Goal: Information Seeking & Learning: Compare options

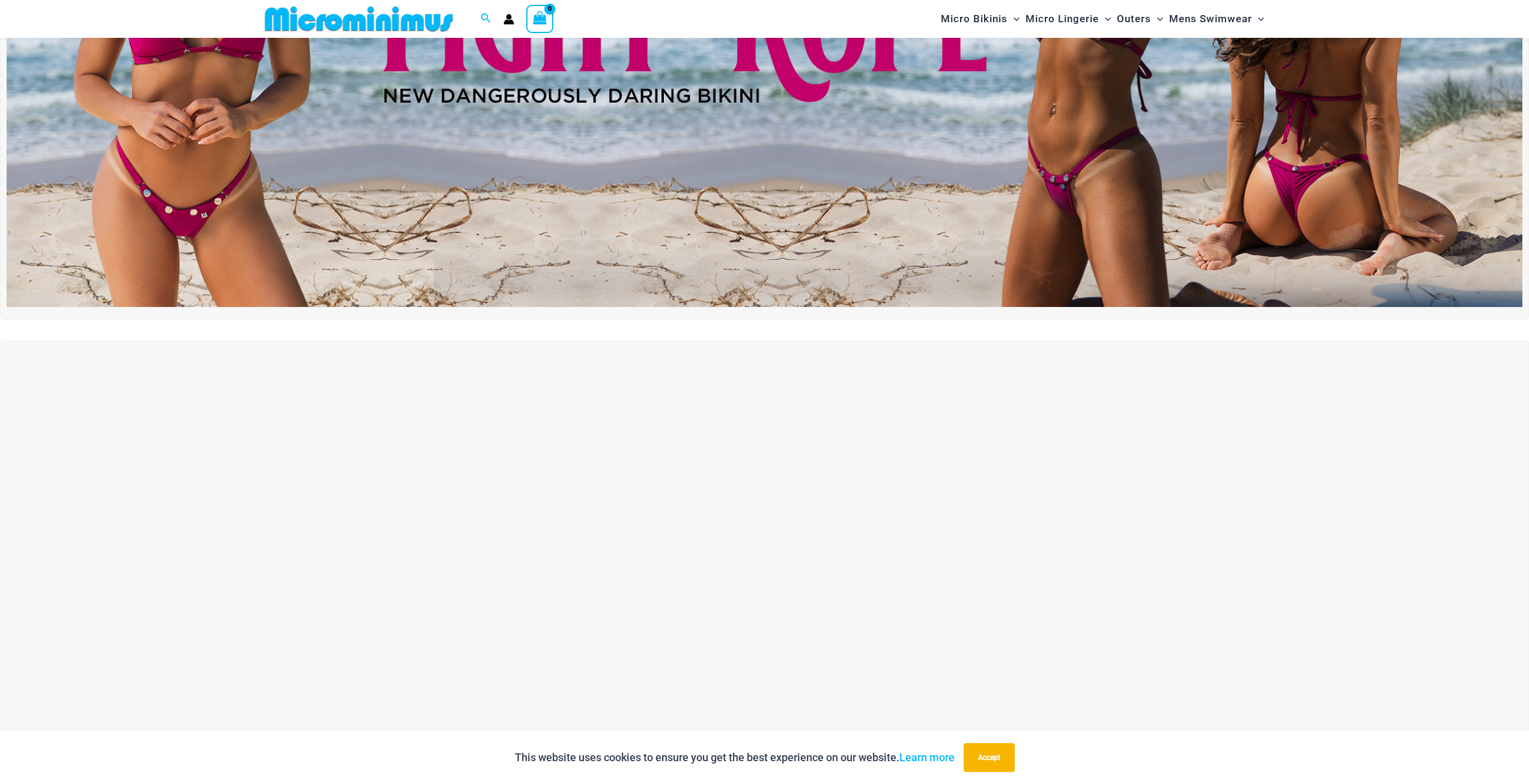
scroll to position [470, 0]
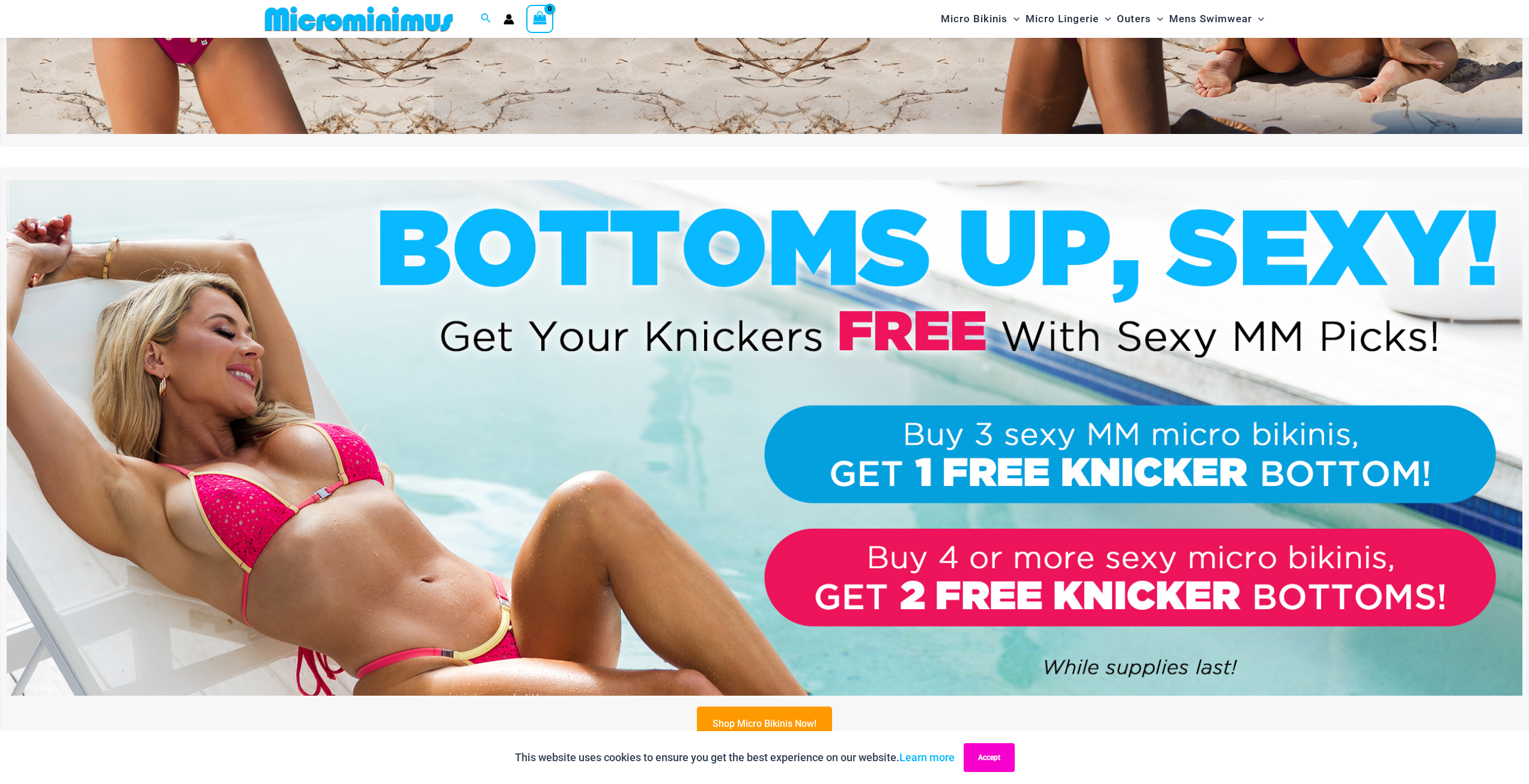
click at [995, 757] on button "Accept" at bounding box center [989, 758] width 51 height 29
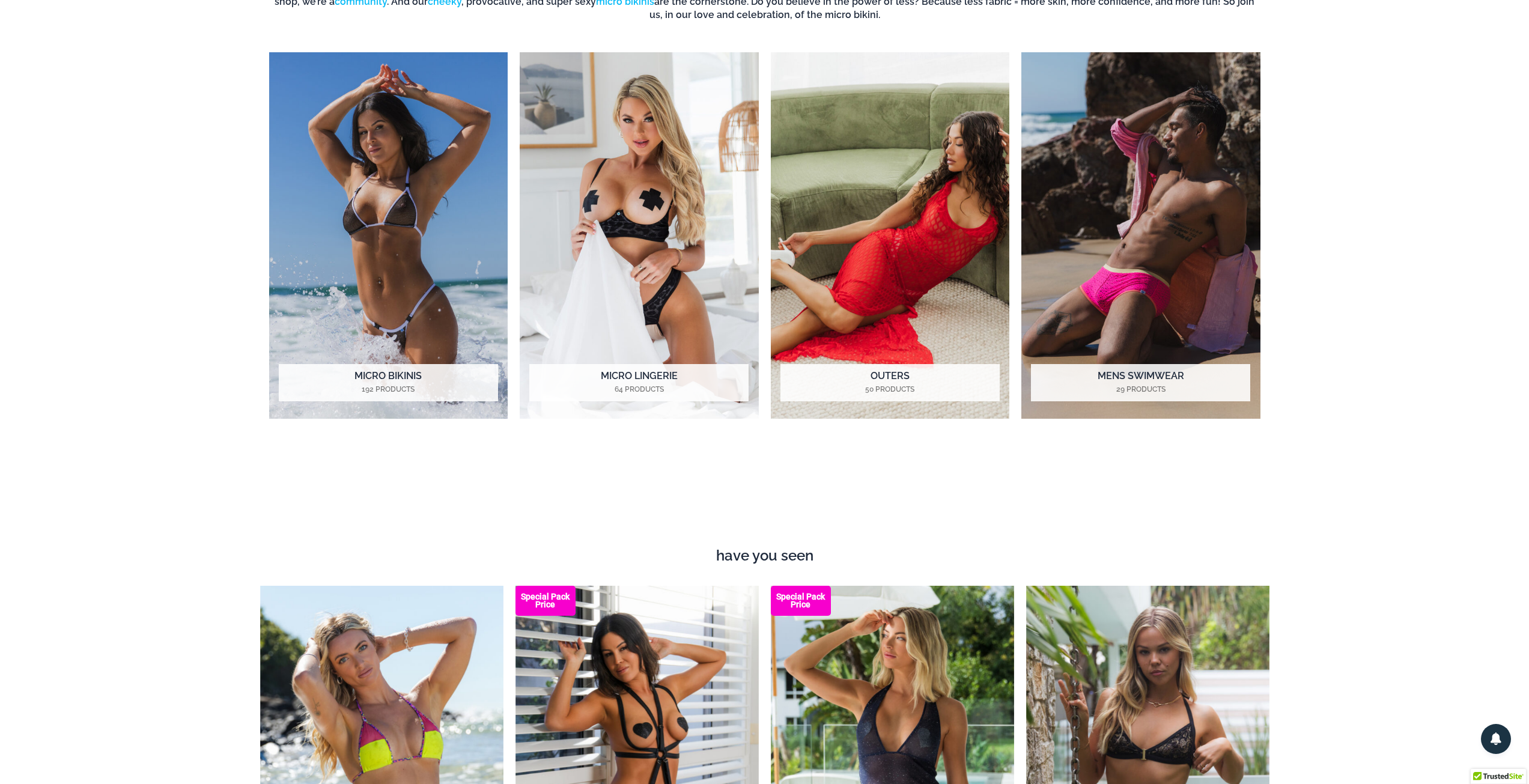
scroll to position [0, 0]
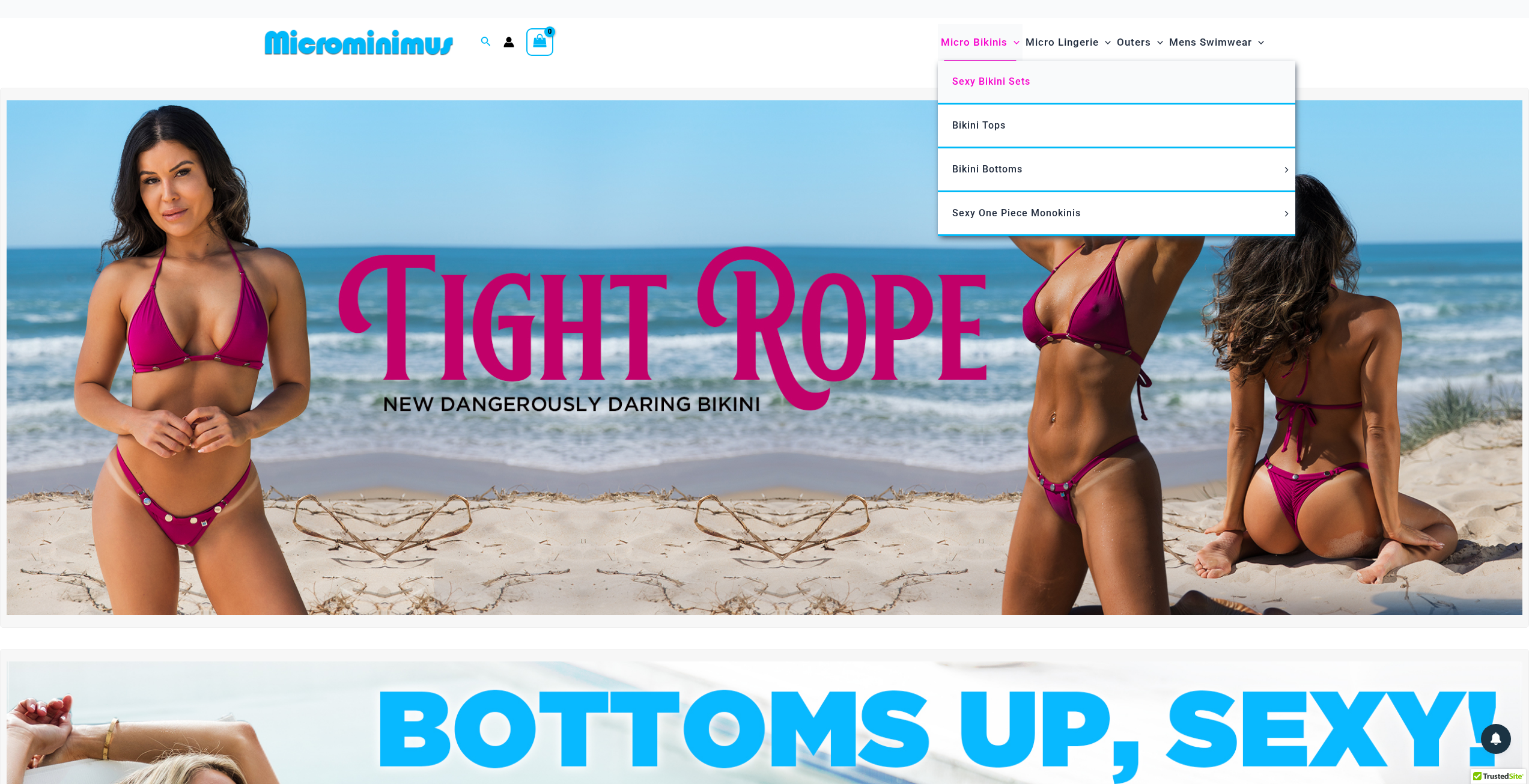
click at [993, 78] on span "Sexy Bikini Sets" at bounding box center [992, 81] width 78 height 12
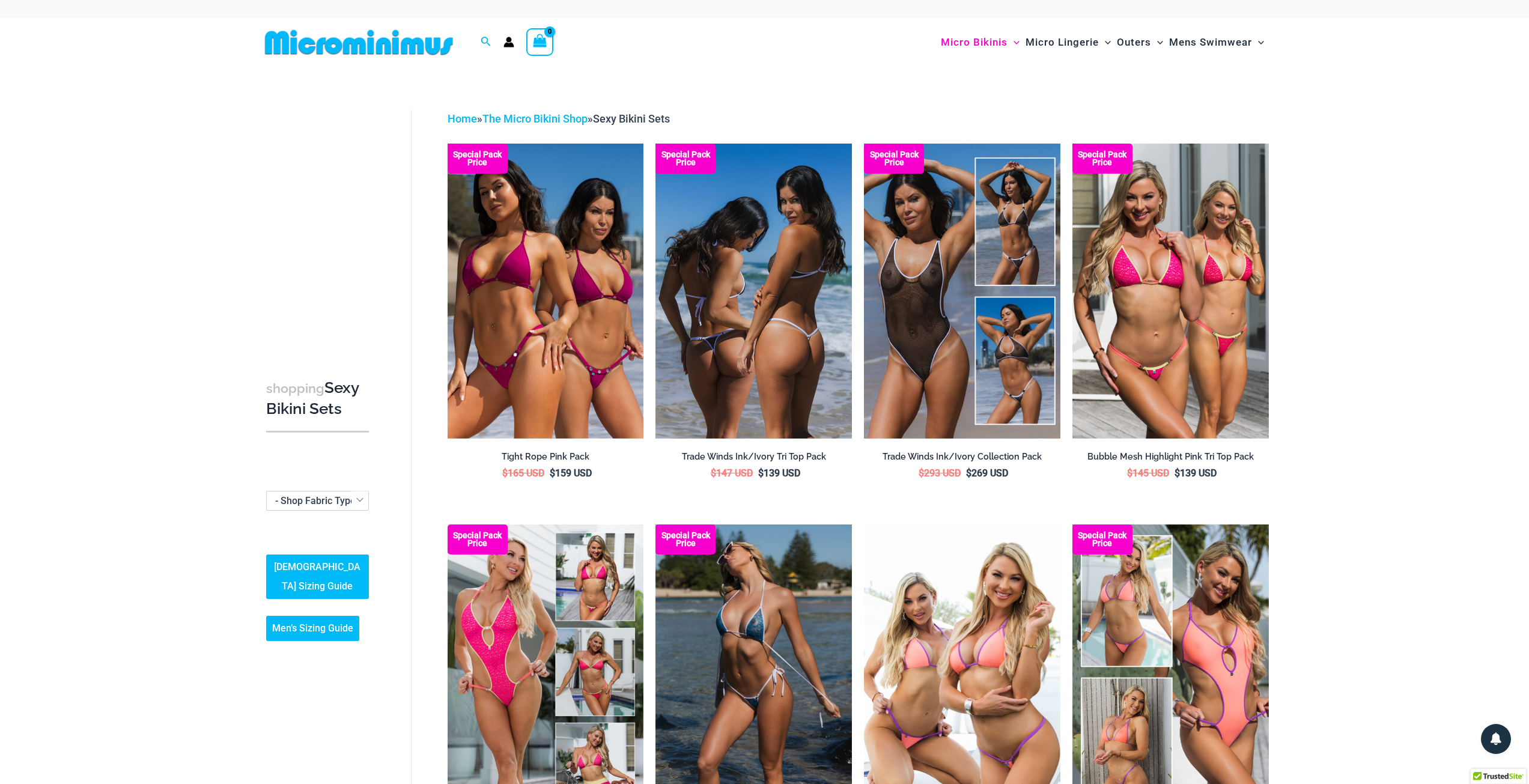
click at [802, 386] on img at bounding box center [754, 290] width 197 height 294
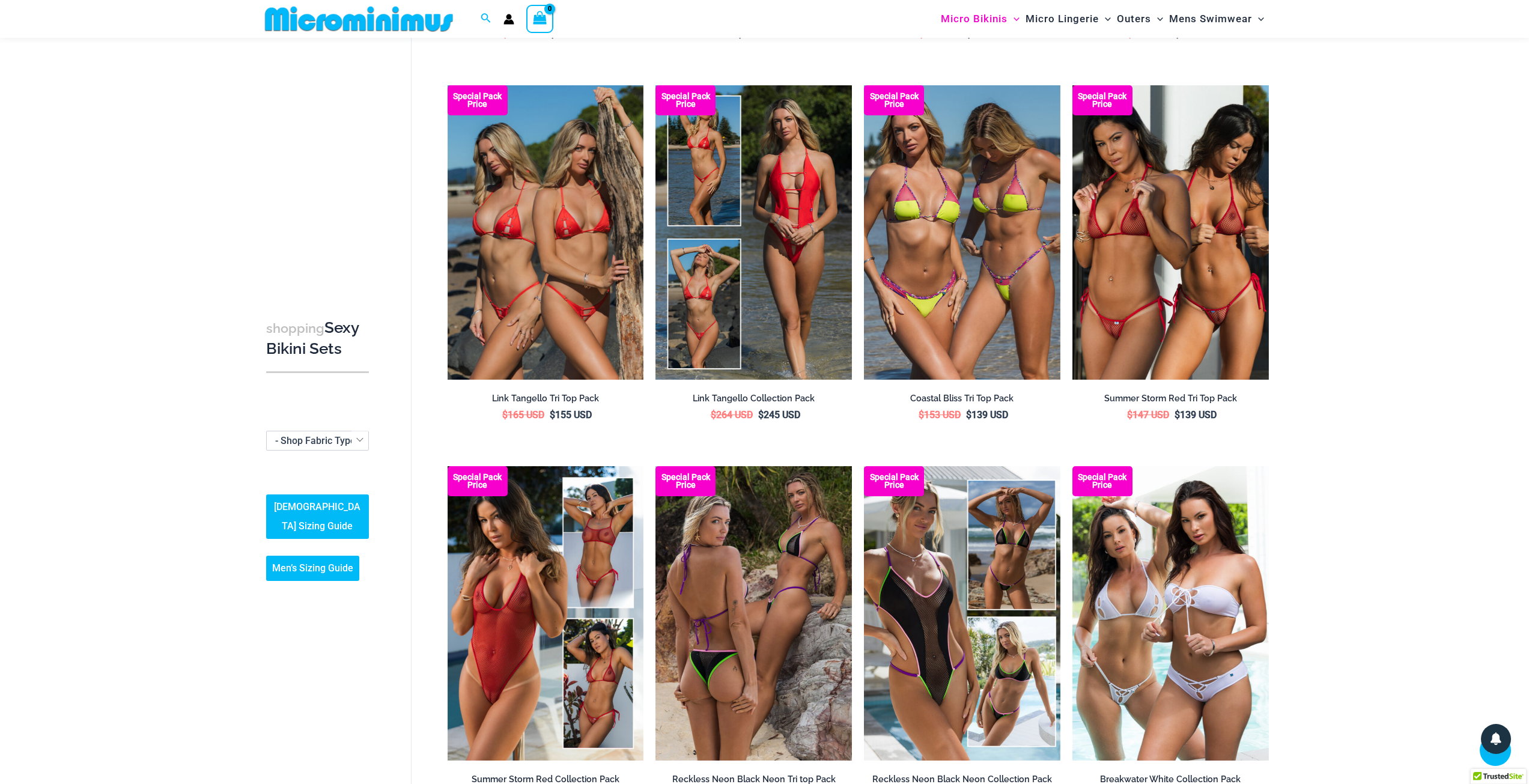
scroll to position [832, 0]
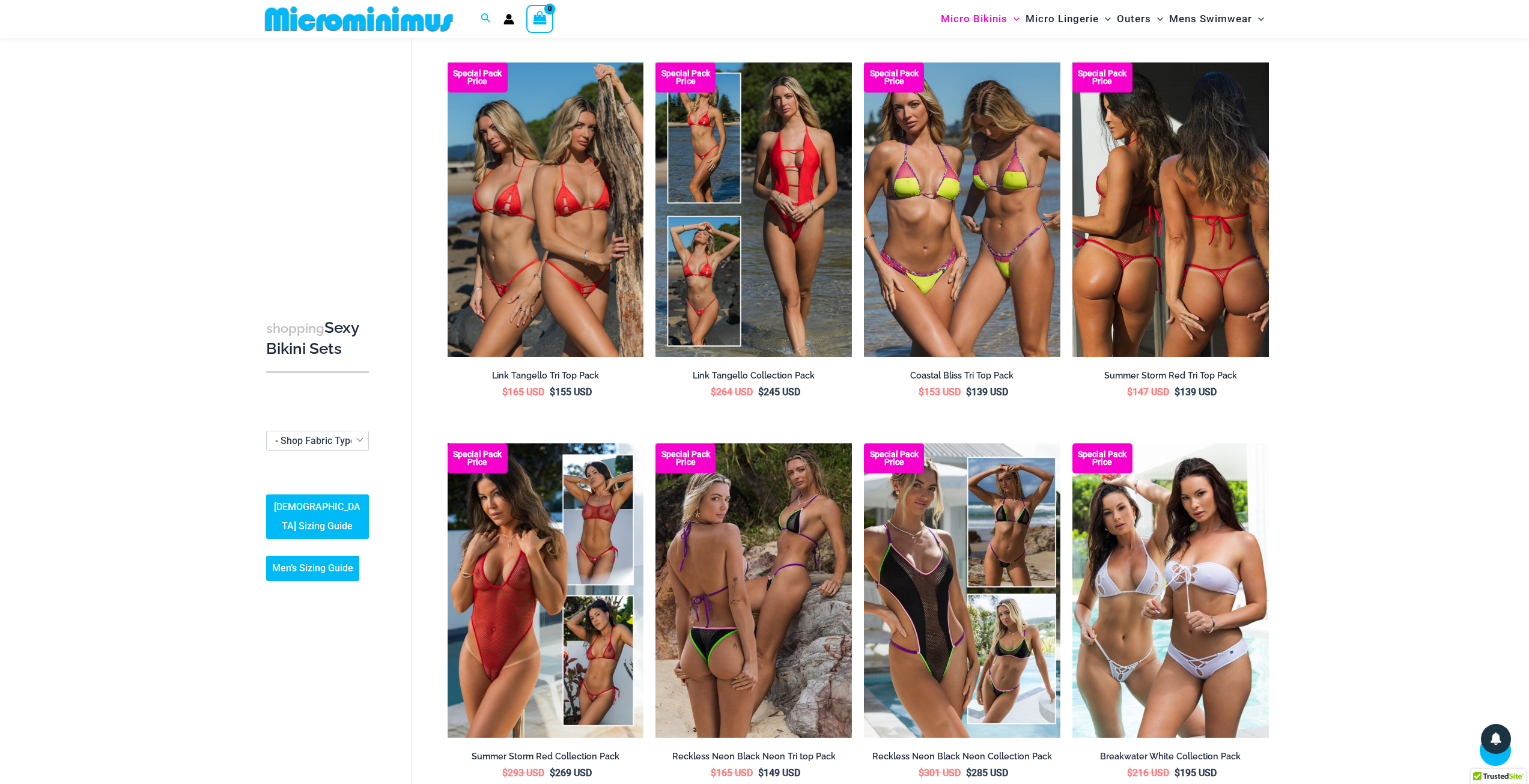
click at [1193, 329] on img at bounding box center [1170, 209] width 197 height 294
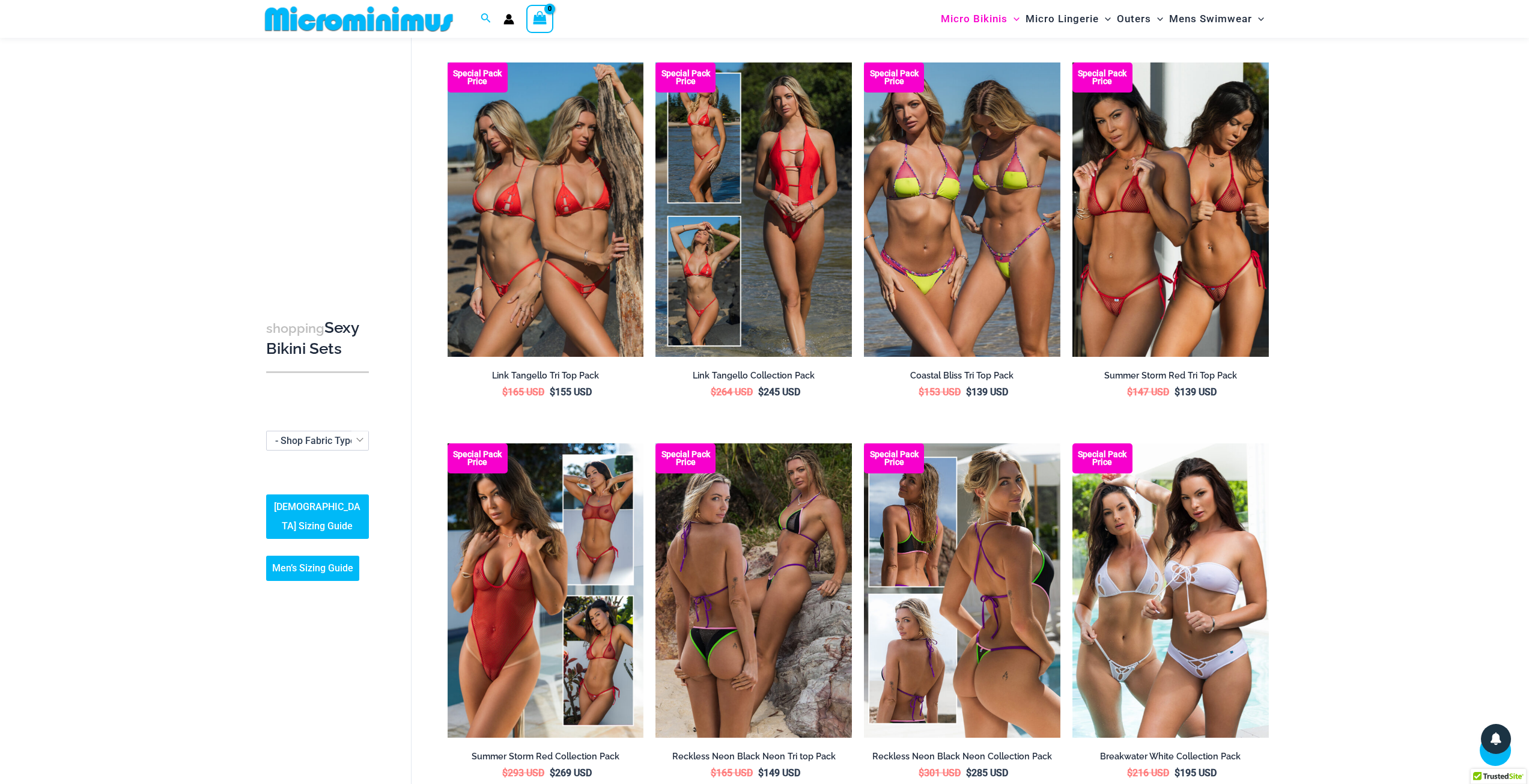
click at [986, 587] on img at bounding box center [962, 590] width 197 height 294
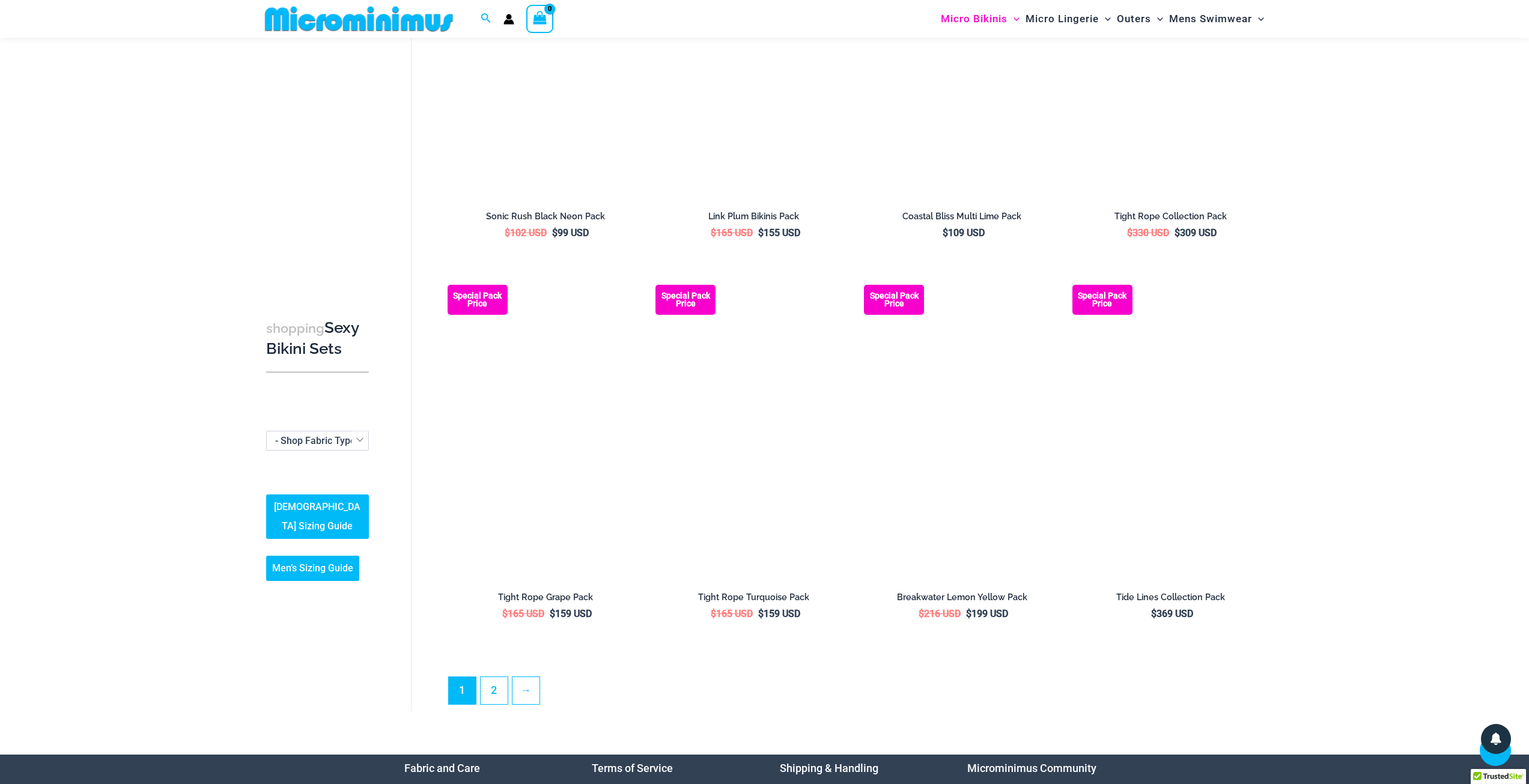
scroll to position [0, 0]
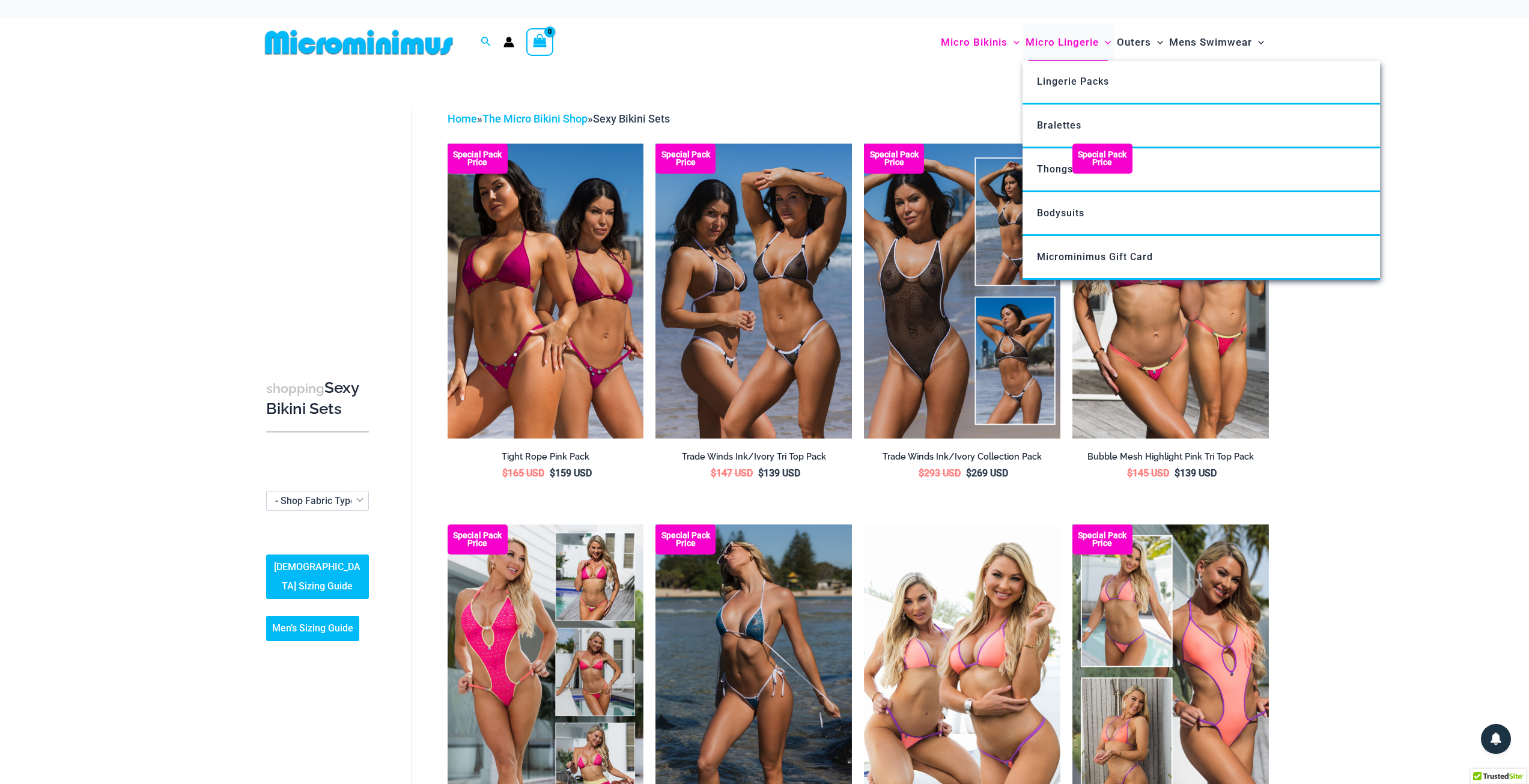
click at [1051, 46] on span "Micro Lingerie" at bounding box center [1062, 42] width 73 height 30
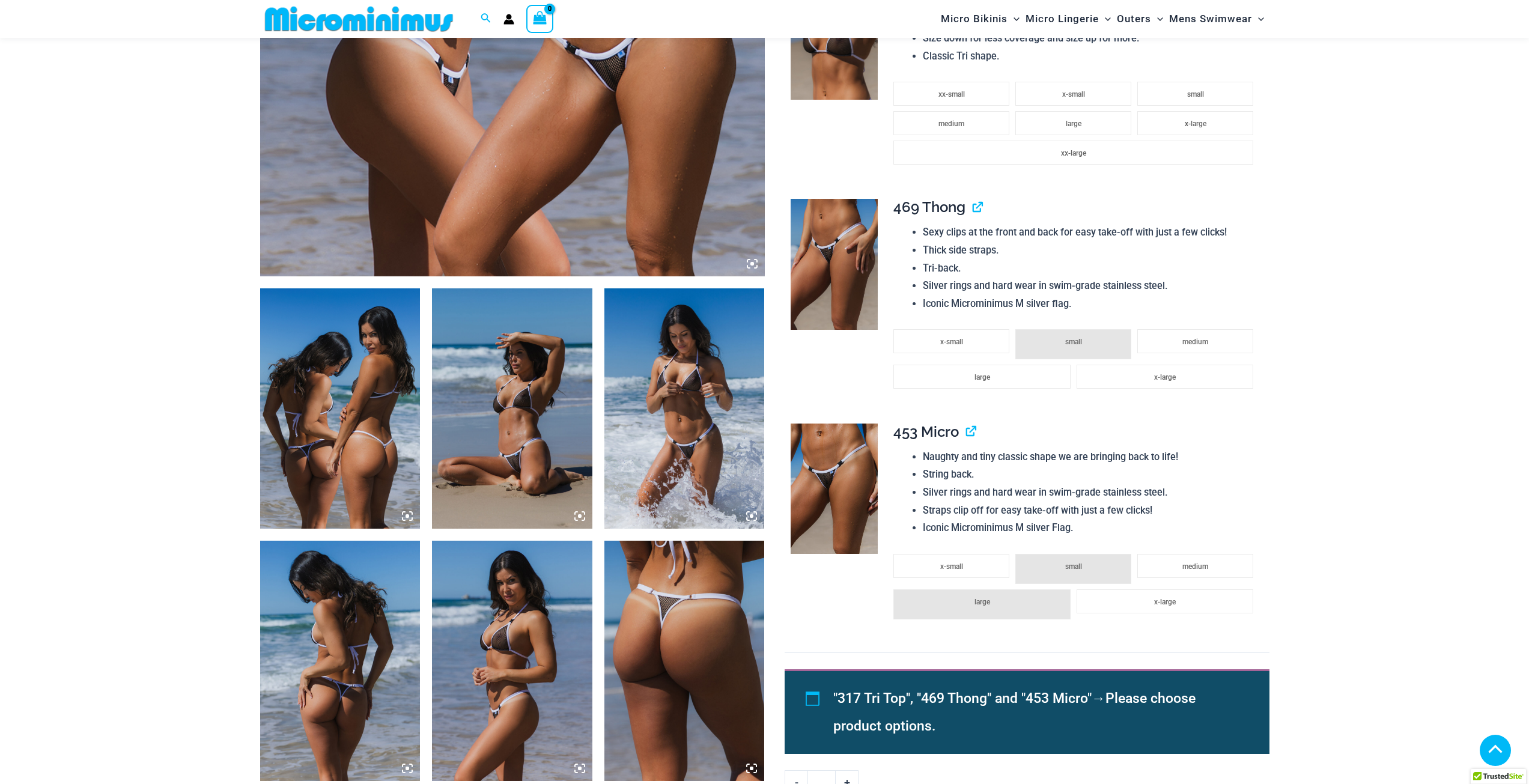
scroll to position [592, 0]
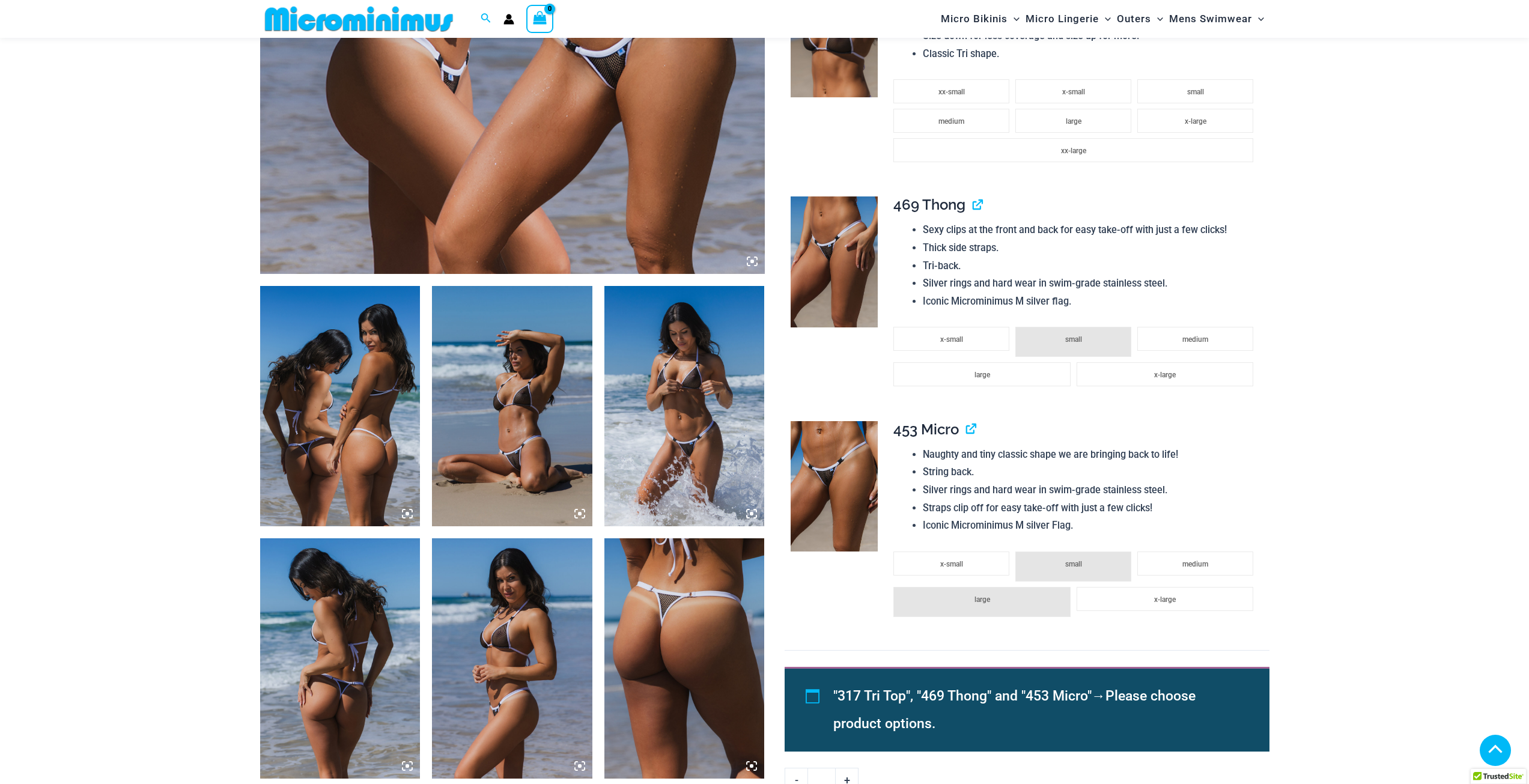
click at [531, 471] on img at bounding box center [512, 406] width 160 height 240
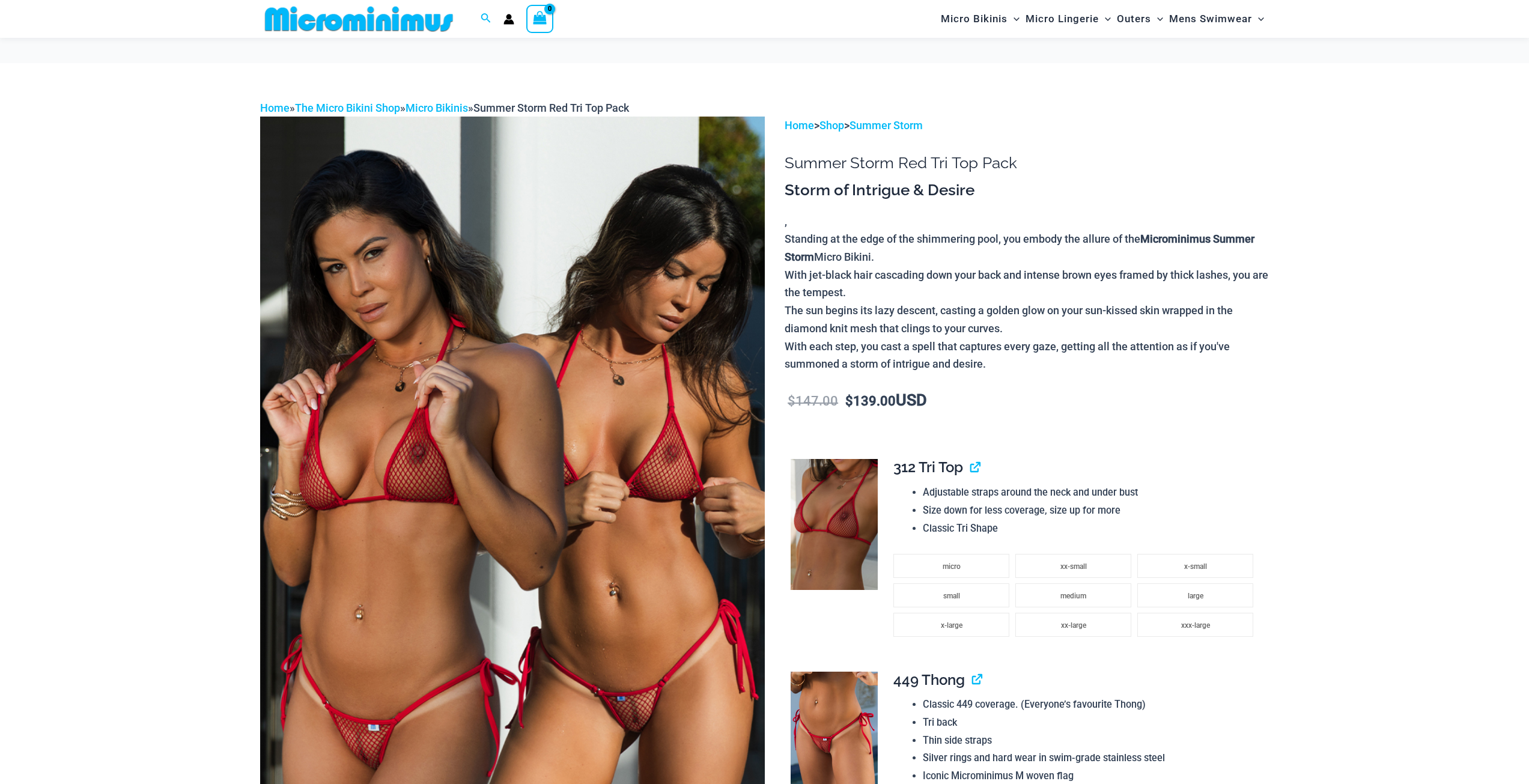
scroll to position [169, 0]
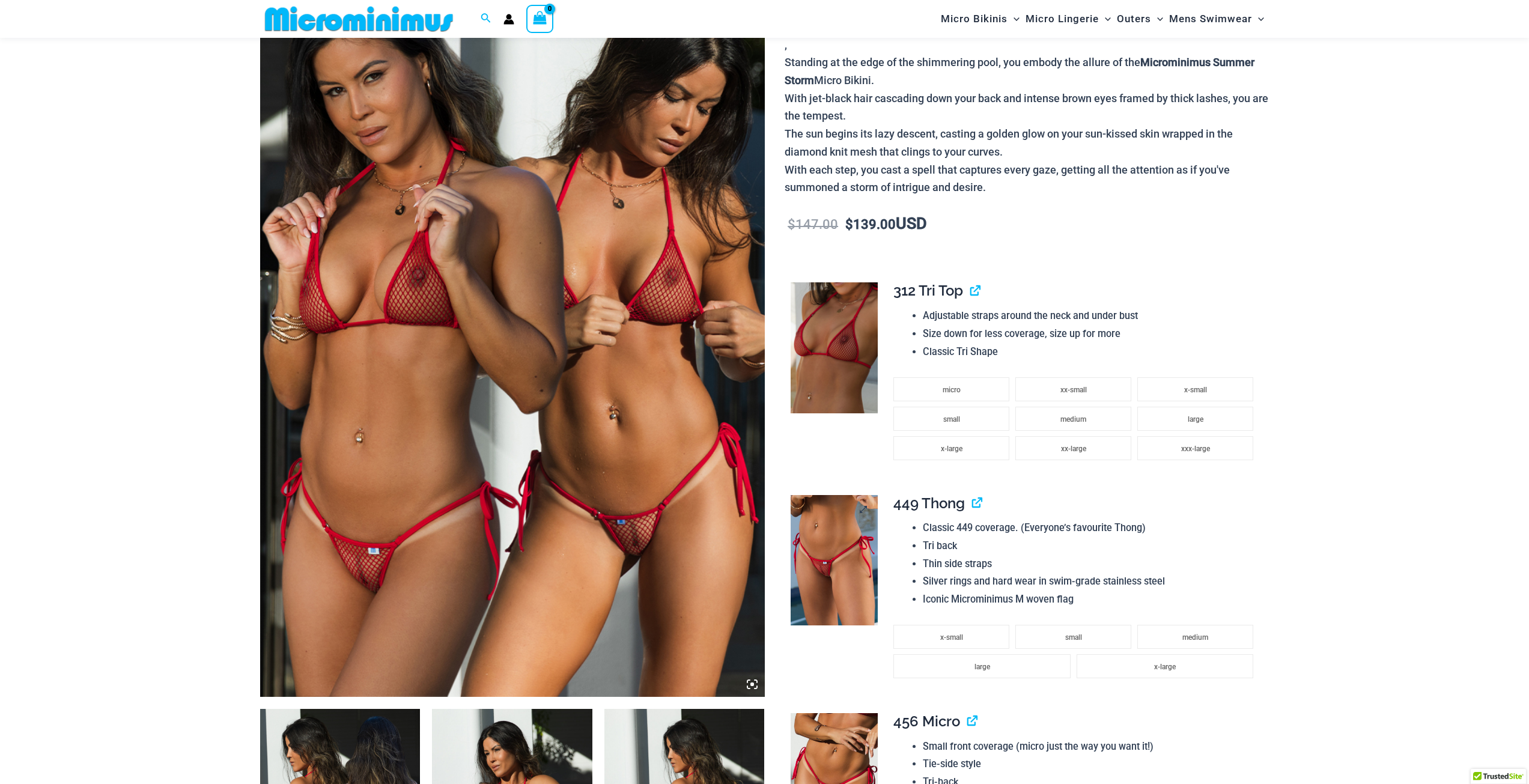
click at [831, 563] on img at bounding box center [834, 560] width 87 height 131
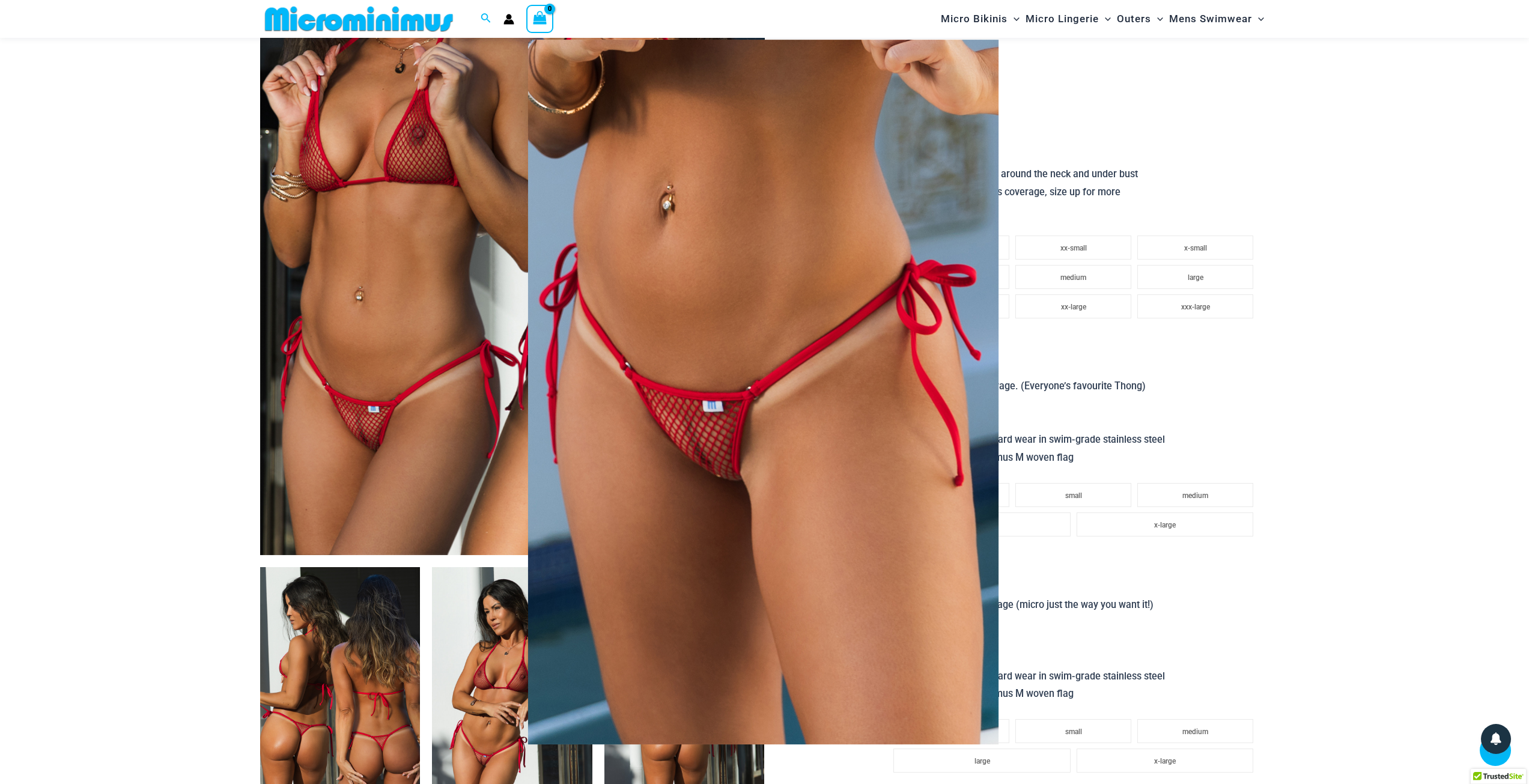
scroll to position [470, 0]
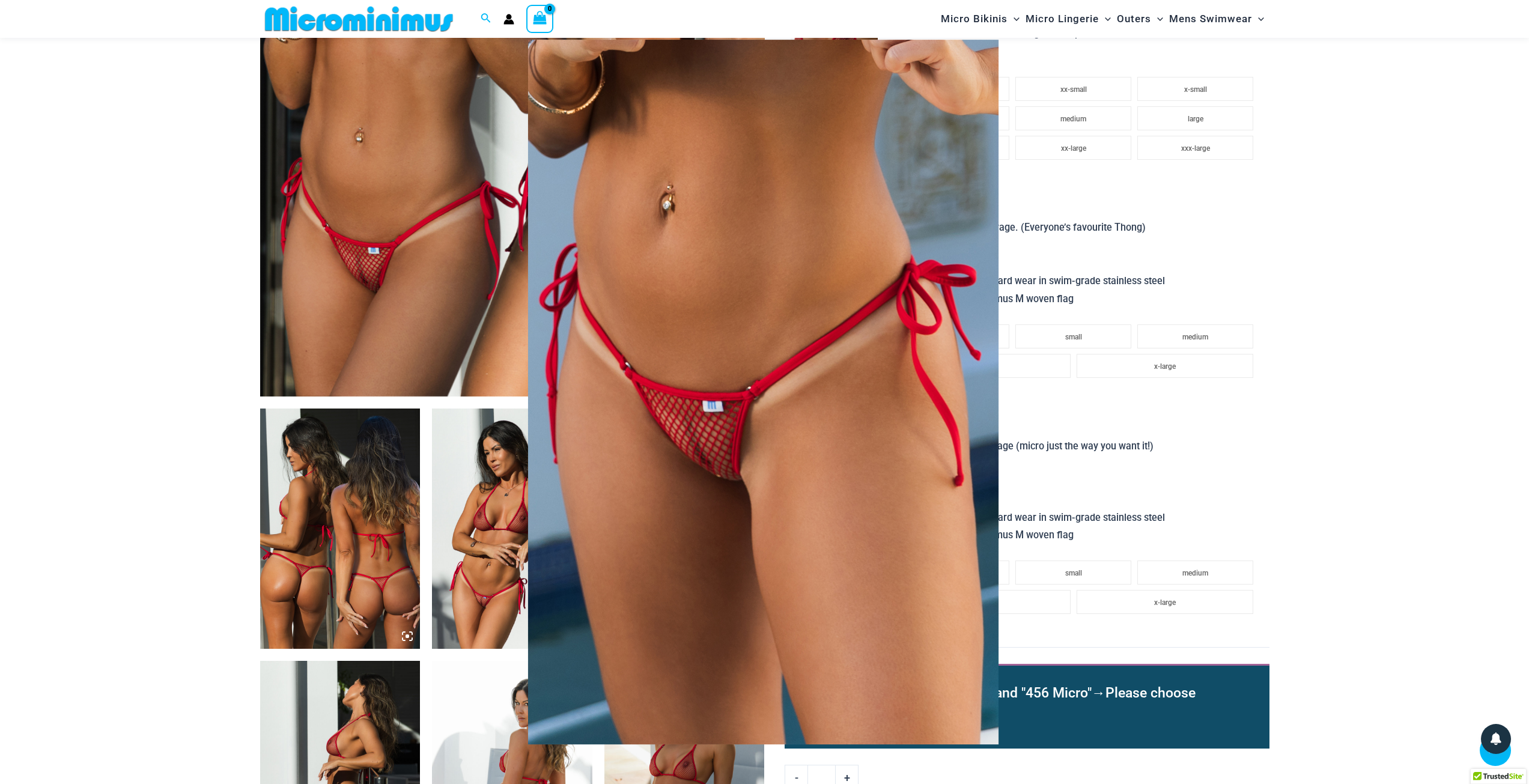
click at [1247, 423] on div at bounding box center [764, 392] width 1529 height 784
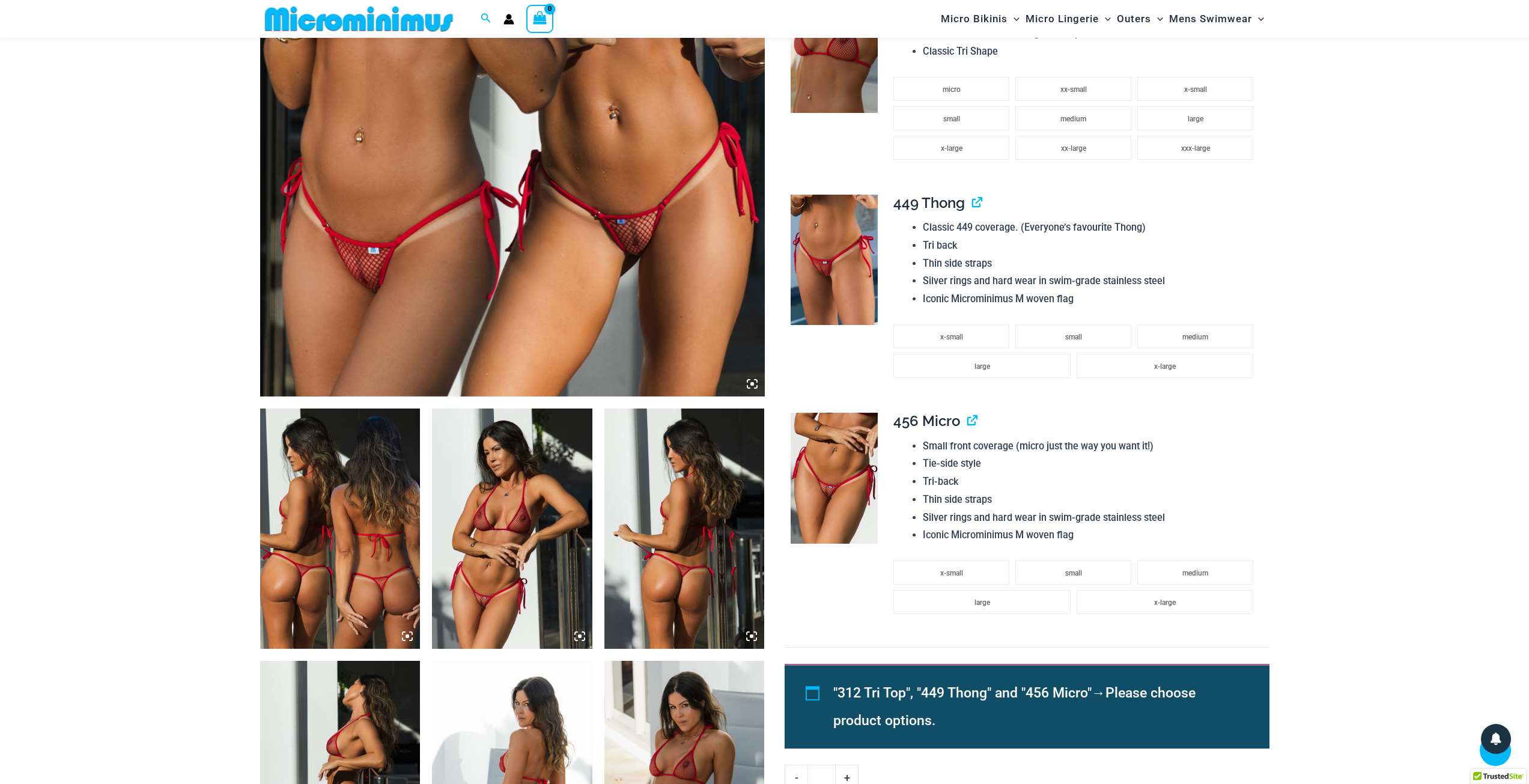
click at [510, 579] on img at bounding box center [512, 528] width 160 height 240
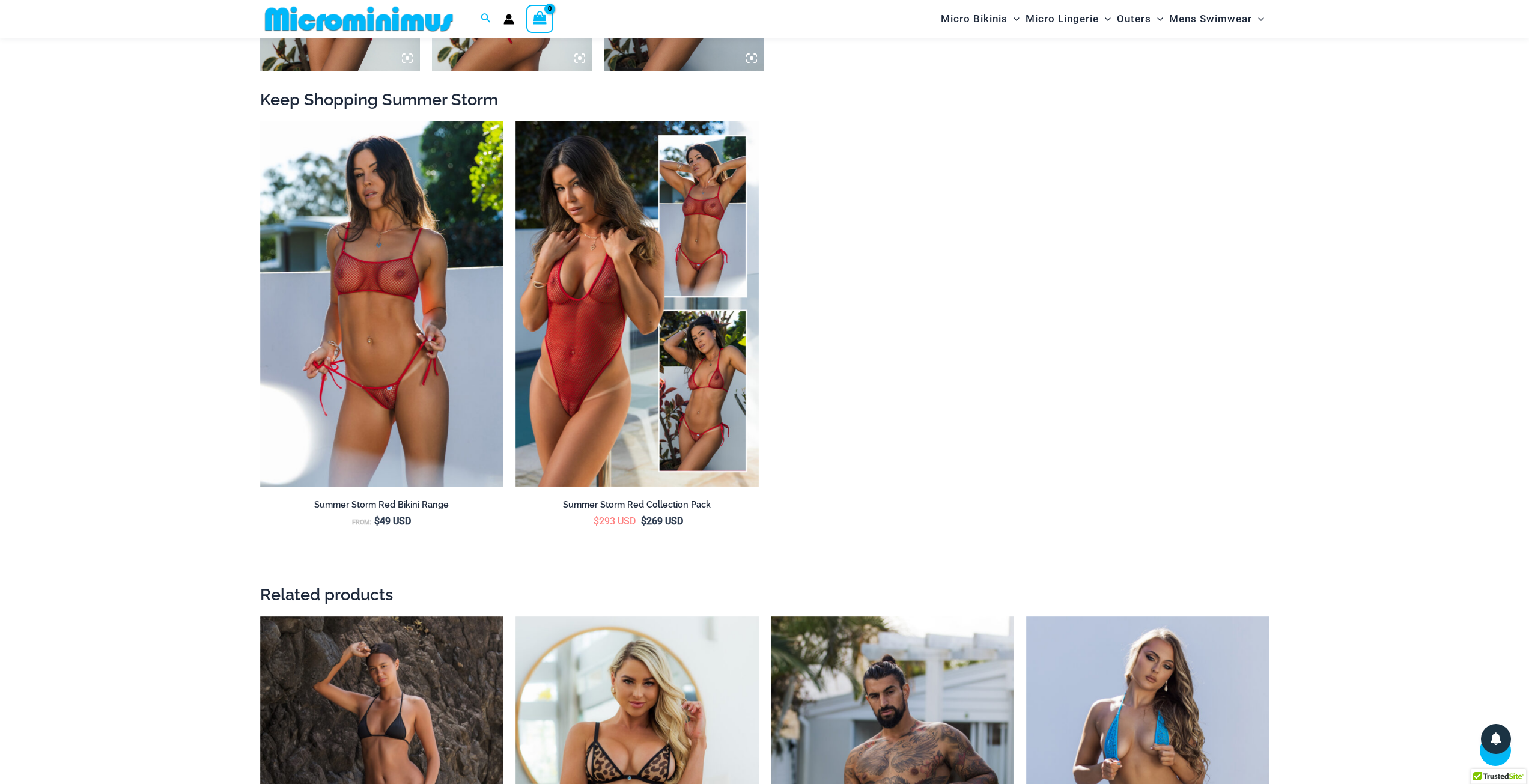
scroll to position [1851, 0]
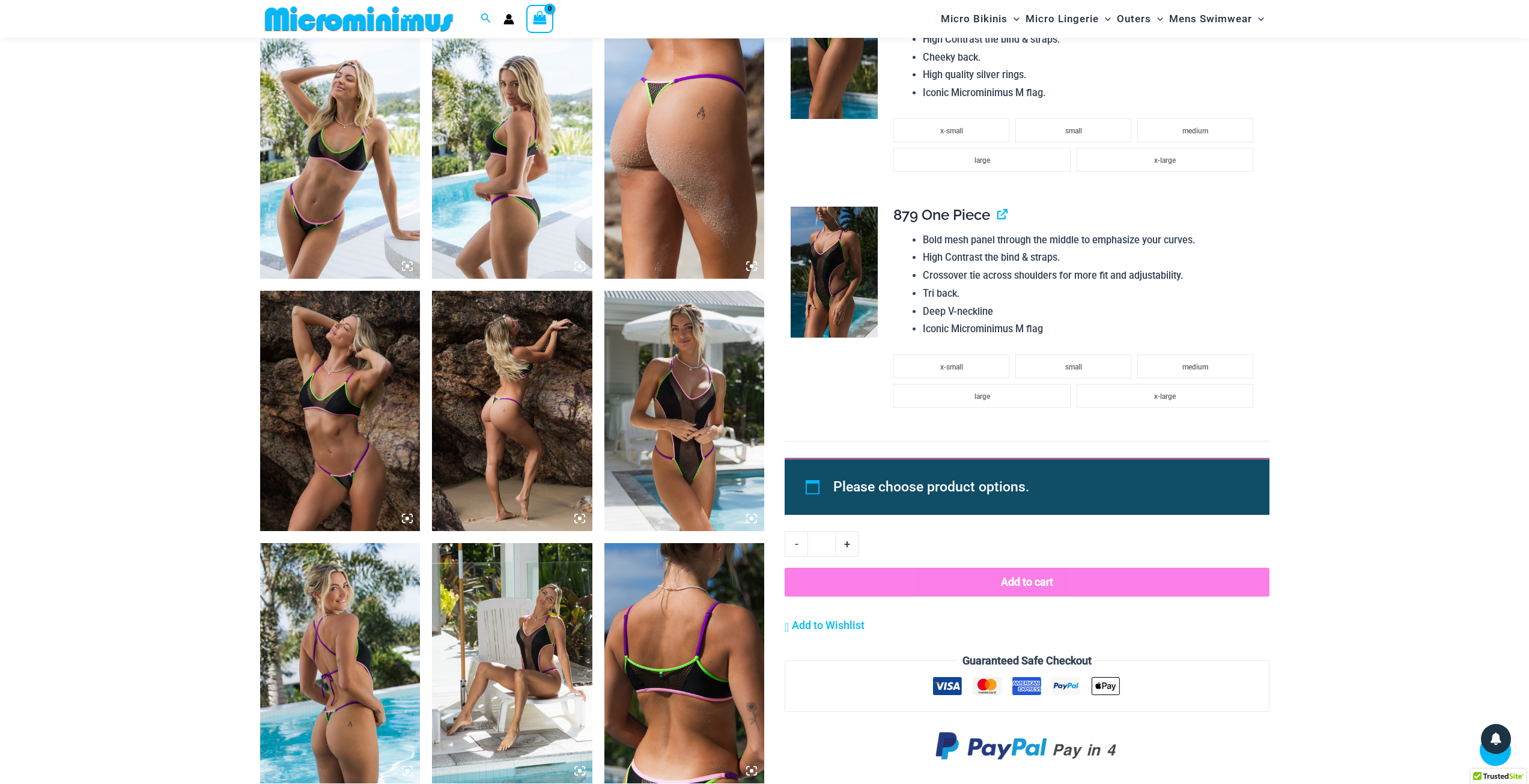
scroll to position [1618, 0]
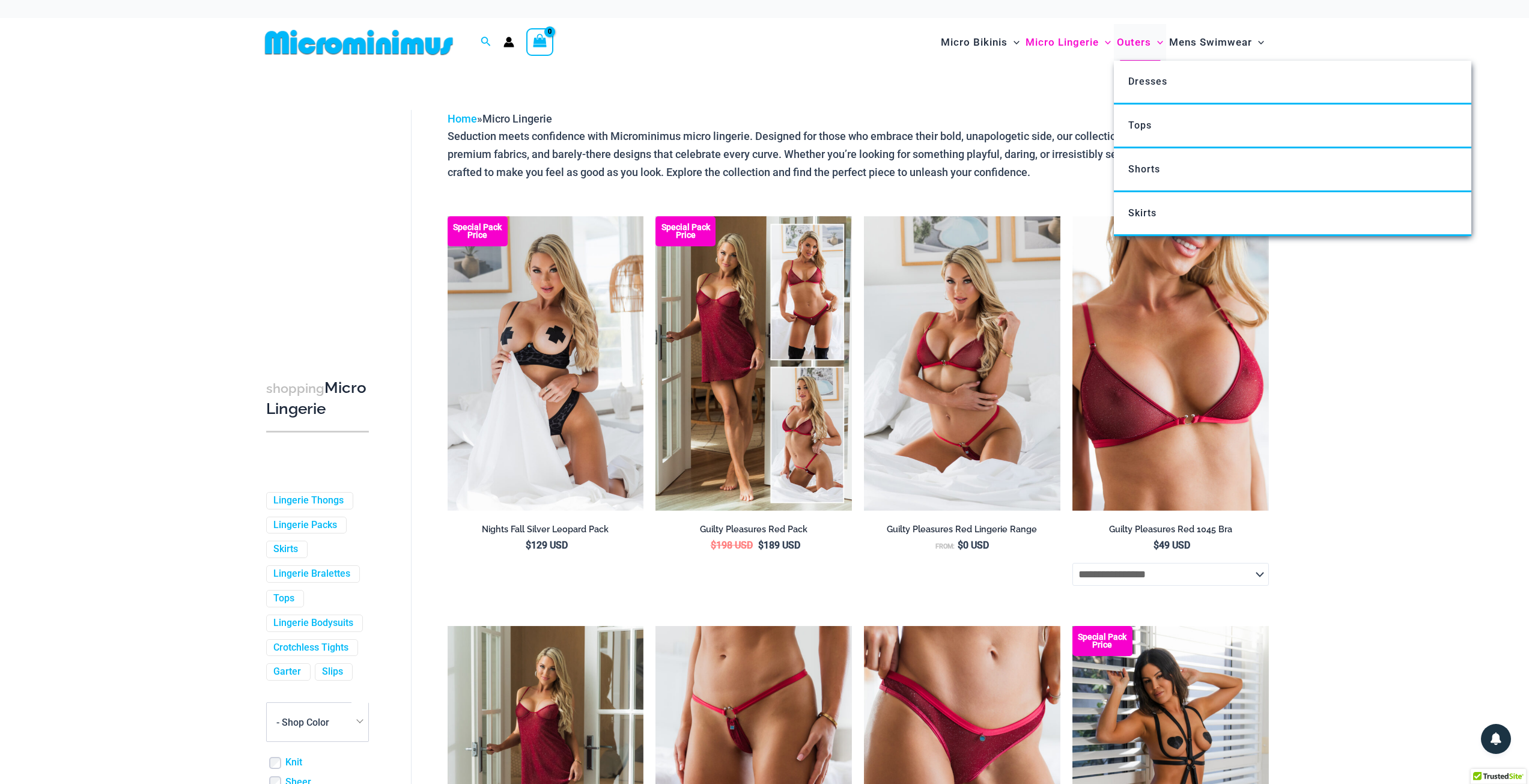
click at [1135, 36] on span "Outers" at bounding box center [1133, 42] width 34 height 30
